Goal: Information Seeking & Learning: Learn about a topic

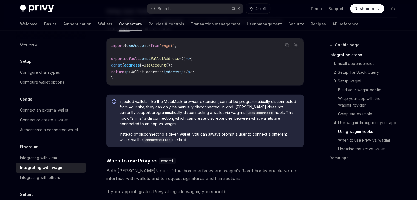
scroll to position [1270, 0]
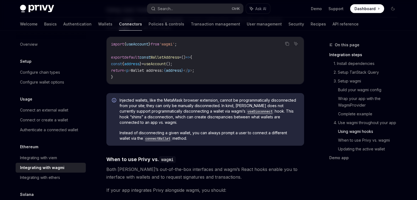
click at [205, 120] on span "Injected wallets, like the MetaMask browser extension, cannot be programmatical…" at bounding box center [208, 112] width 179 height 28
